Goal: Information Seeking & Learning: Learn about a topic

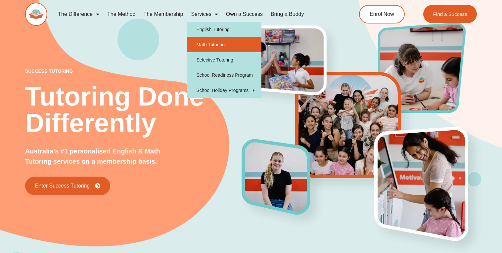
click at [210, 44] on link "Math Tutoring" at bounding box center [224, 44] width 74 height 15
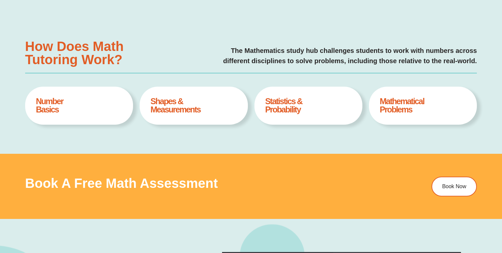
click at [399, 101] on h4 "Mathematical Problems" at bounding box center [423, 105] width 86 height 17
type input "*"
click at [408, 109] on h4 "Mathematical Problems" at bounding box center [423, 105] width 86 height 17
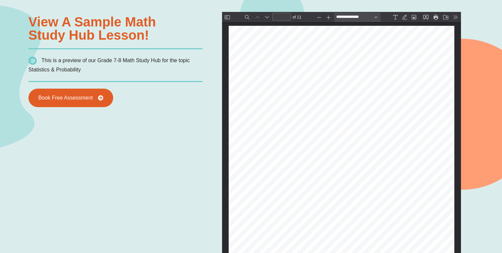
scroll to position [494, 0]
